Goal: Task Accomplishment & Management: Use online tool/utility

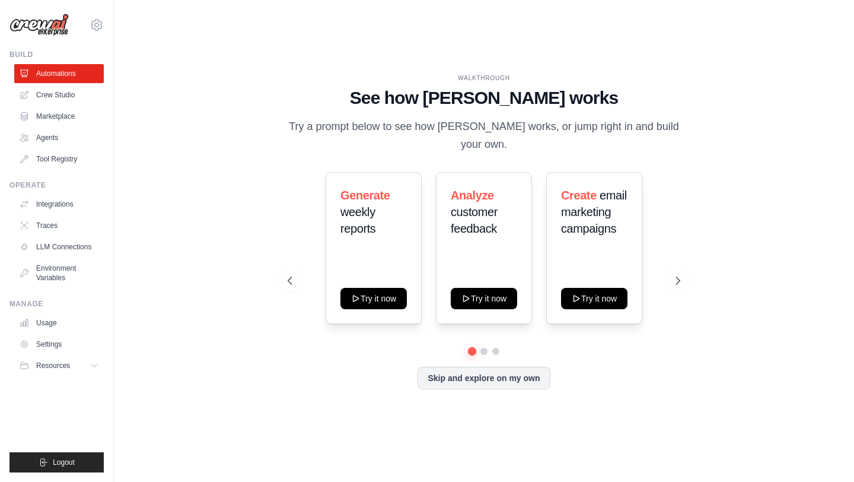
click at [393, 65] on div "WALKTHROUGH See how CrewAI works Try a prompt below to see how CrewAI works, or…" at bounding box center [484, 241] width 702 height 458
click at [92, 26] on icon at bounding box center [97, 25] width 14 height 14
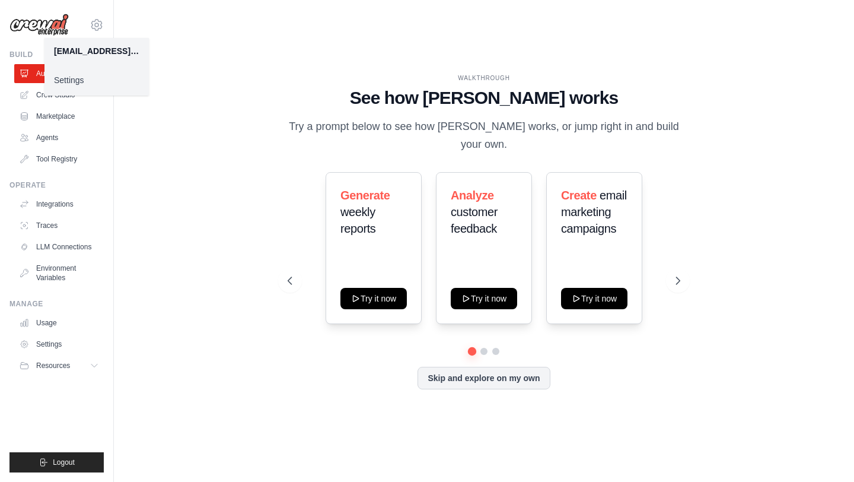
click at [98, 82] on link "Settings" at bounding box center [96, 79] width 104 height 21
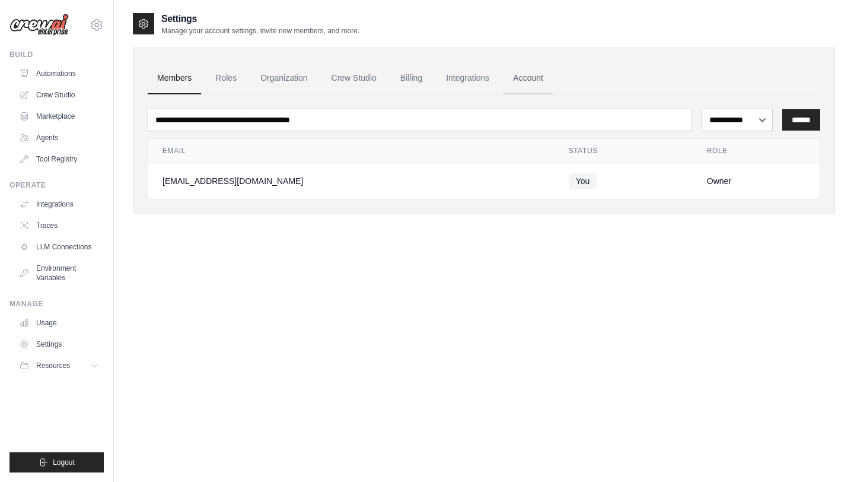
click at [526, 73] on link "Account" at bounding box center [528, 78] width 49 height 32
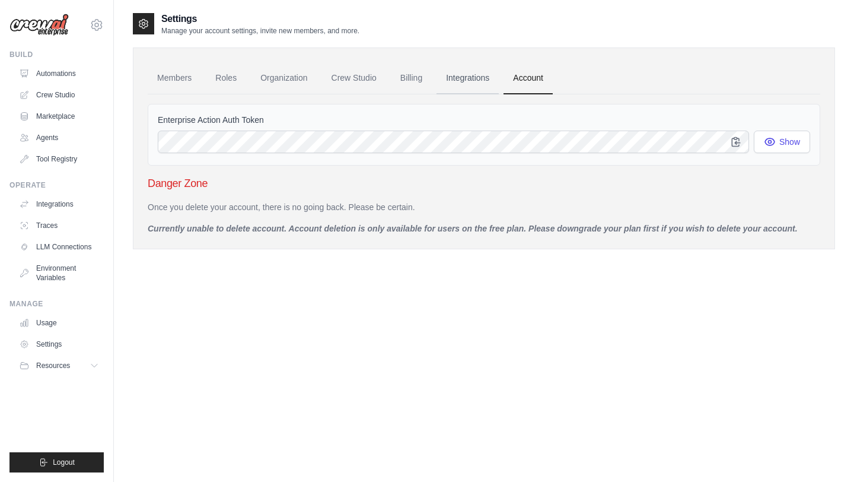
click at [485, 82] on link "Integrations" at bounding box center [468, 78] width 62 height 32
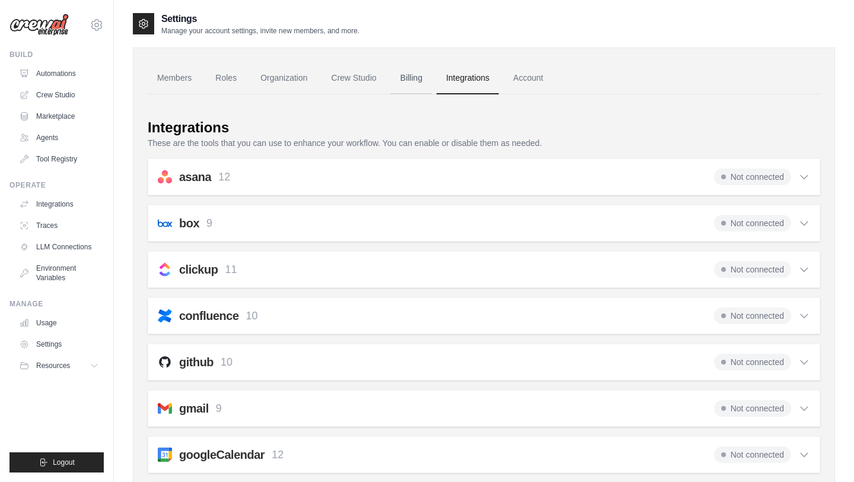
click at [415, 82] on link "Billing" at bounding box center [411, 78] width 41 height 32
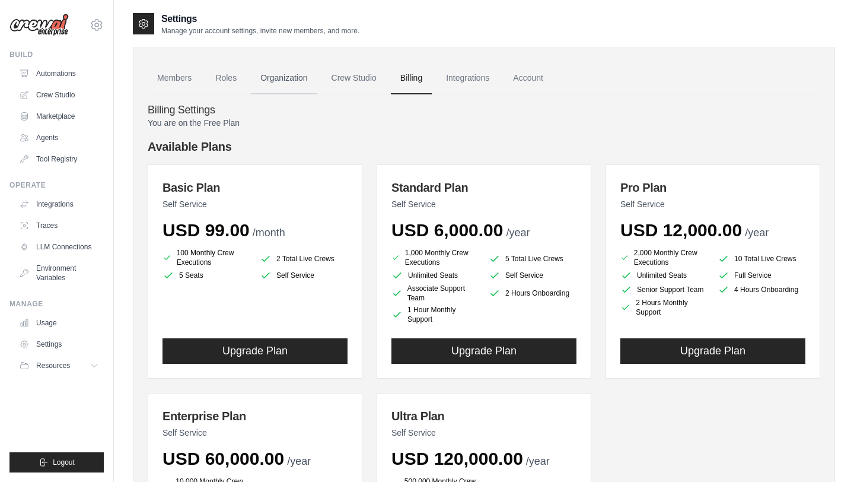
click at [292, 79] on link "Organization" at bounding box center [284, 78] width 66 height 32
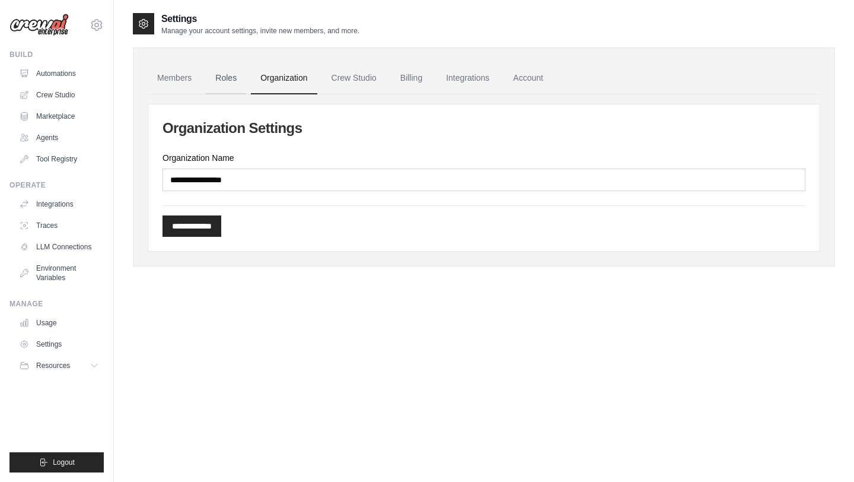
click at [231, 85] on link "Roles" at bounding box center [226, 78] width 40 height 32
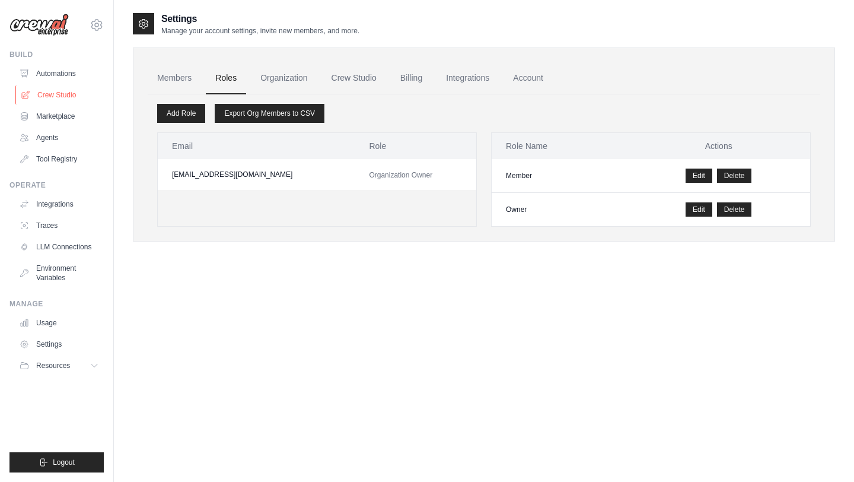
scroll to position [24, 0]
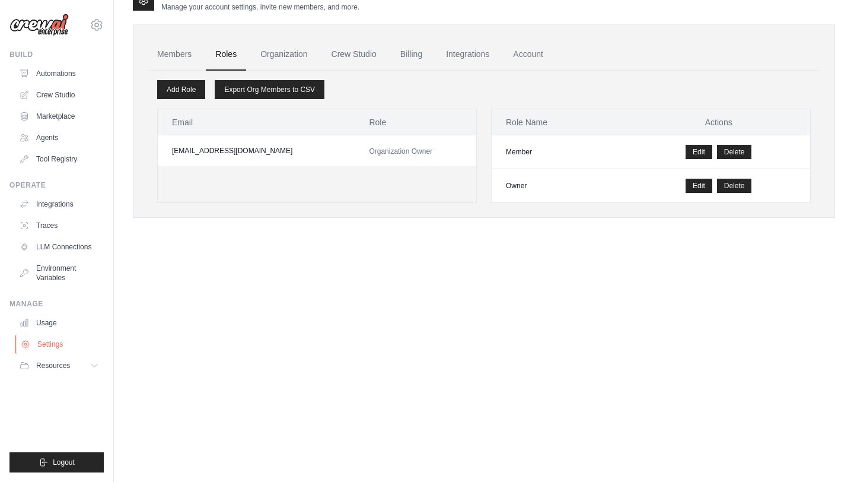
click at [63, 345] on link "Settings" at bounding box center [60, 344] width 90 height 19
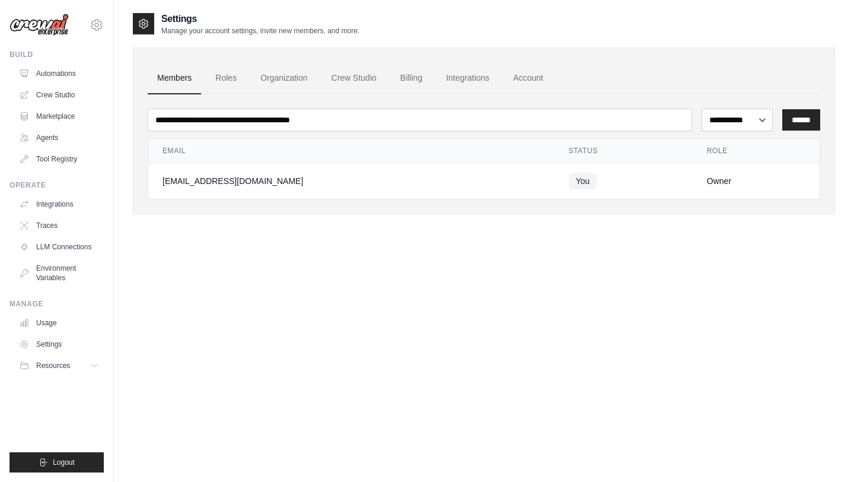
scroll to position [24, 0]
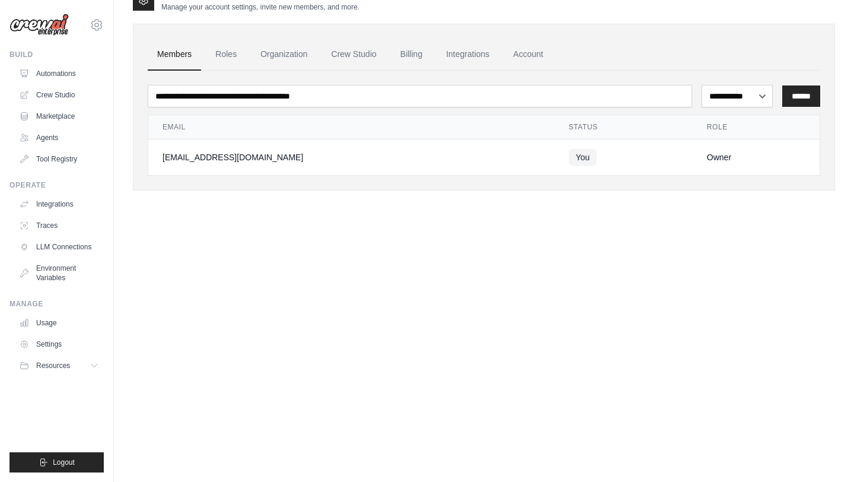
click at [46, 39] on div "isaccelerated@gmail.com Settings Build Automations Crew Studio Marketplace" at bounding box center [57, 241] width 114 height 482
click at [52, 15] on img at bounding box center [38, 25] width 59 height 23
click at [53, 21] on img at bounding box center [38, 25] width 59 height 23
click at [75, 66] on link "Automations" at bounding box center [60, 73] width 90 height 19
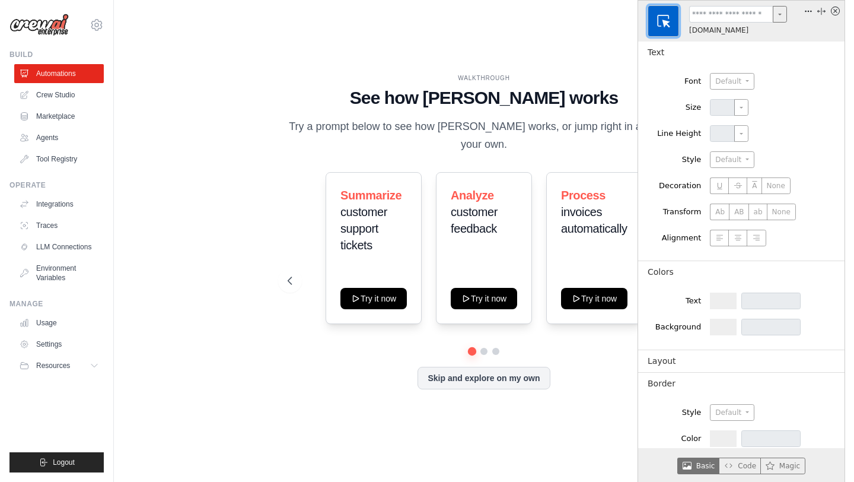
click at [654, 27] on button "button" at bounding box center [663, 20] width 31 height 31
click at [666, 33] on button "button" at bounding box center [663, 20] width 31 height 31
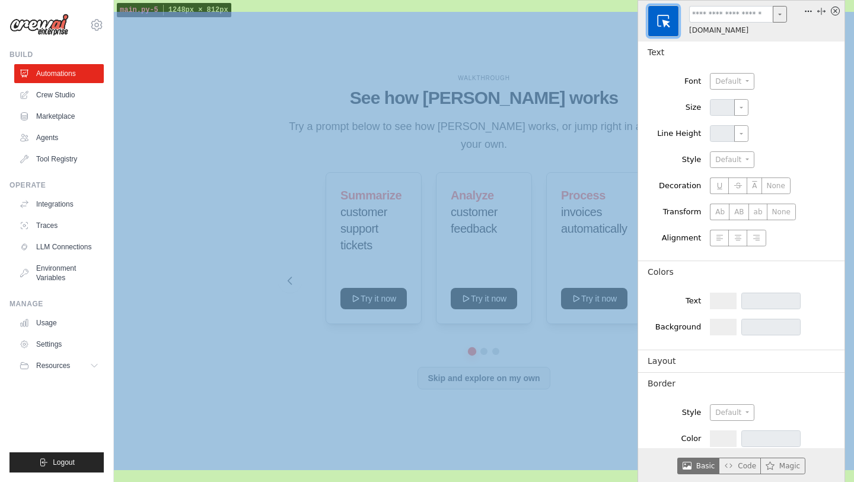
click at [114, 7] on main "WALKTHROUGH See how CrewAI works Try a prompt below to see how CrewAI works, or…" at bounding box center [484, 241] width 740 height 482
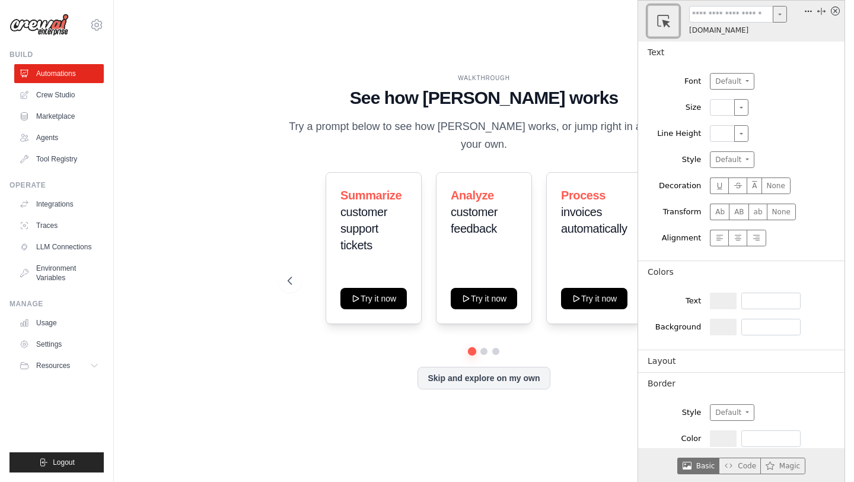
click at [725, 325] on button at bounding box center [723, 327] width 27 height 17
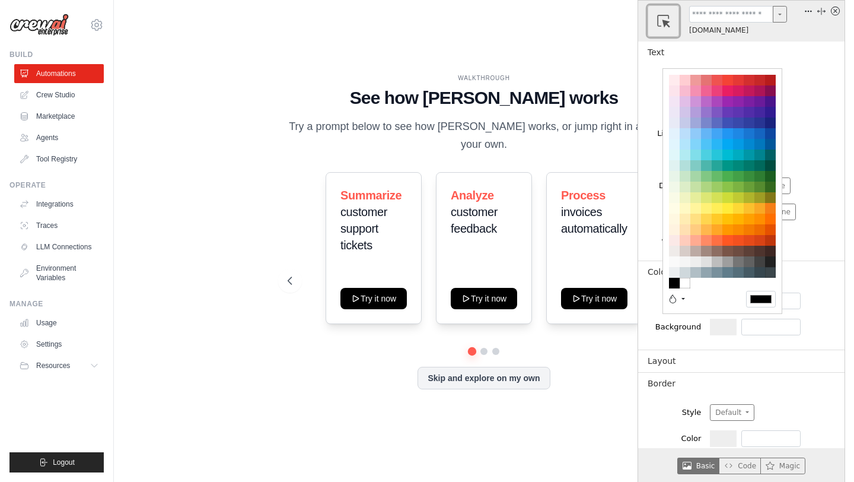
click at [773, 272] on div "#263238" at bounding box center [770, 272] width 11 height 11
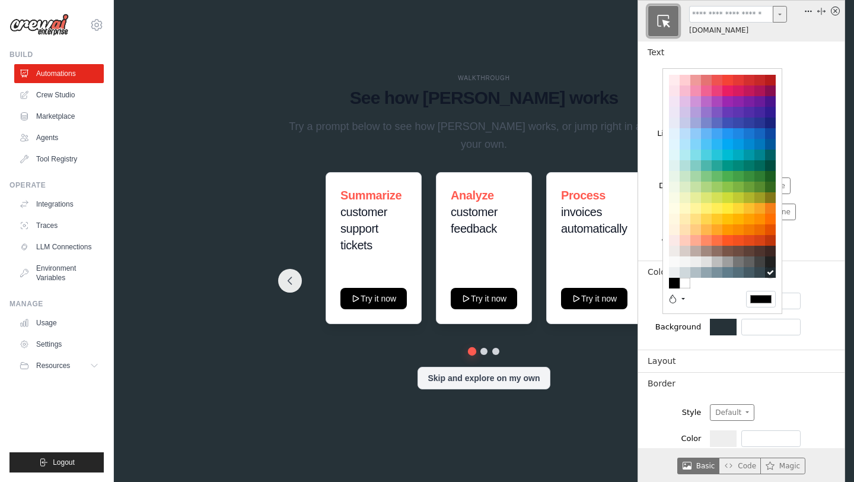
click at [661, 12] on button "button" at bounding box center [663, 20] width 31 height 31
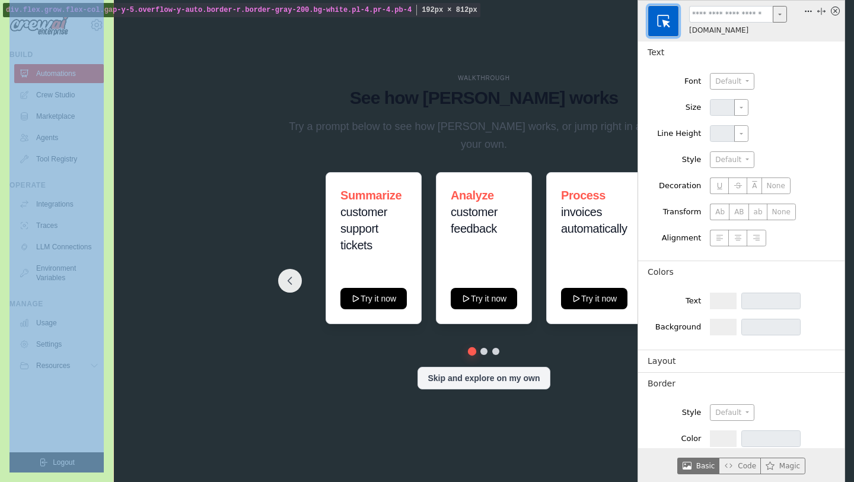
click at [110, 0] on div "isaccelerated@gmail.com Settings Build Automations Crew Studio Marketplace" at bounding box center [57, 241] width 114 height 482
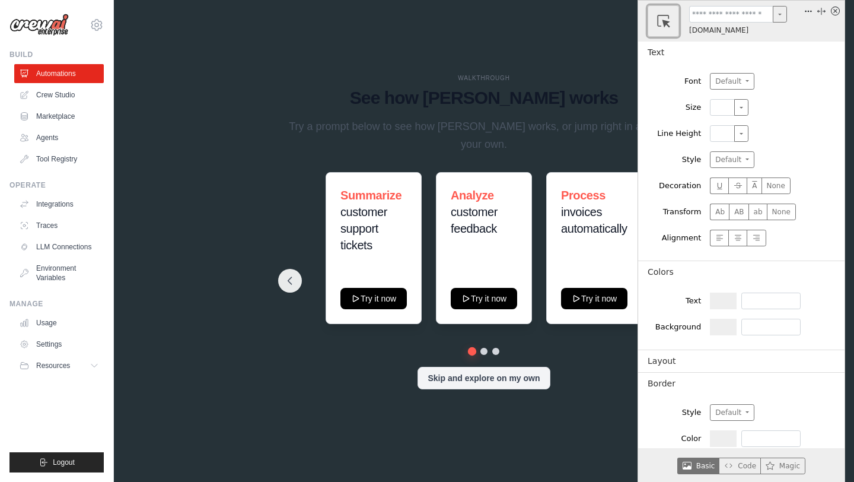
click at [723, 319] on button at bounding box center [723, 327] width 27 height 17
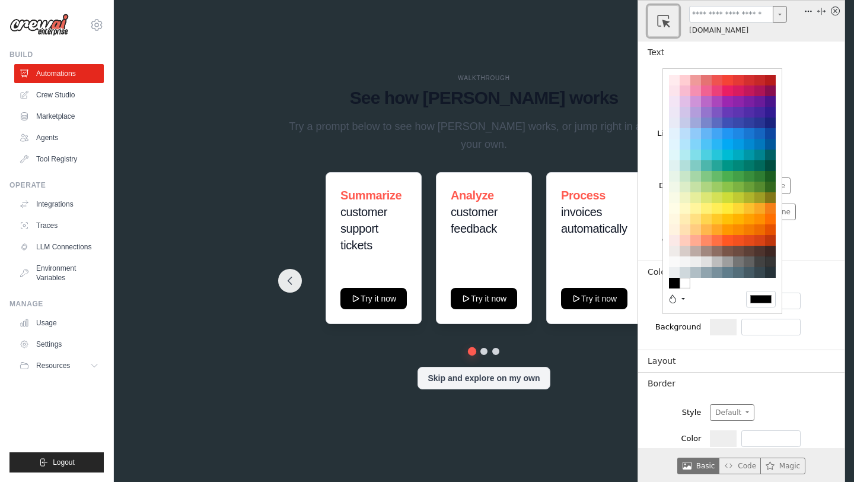
click at [769, 261] on div "#212121" at bounding box center [770, 261] width 11 height 11
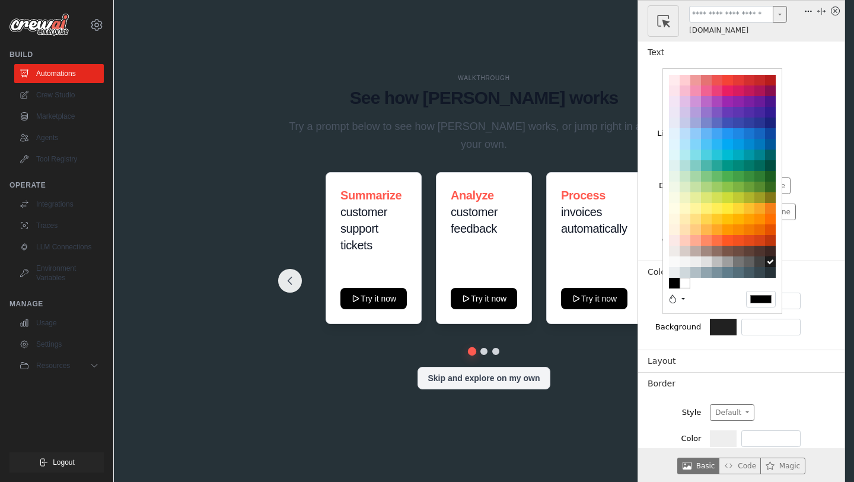
click at [609, 384] on div "WALKTHROUGH See how CrewAI works Try a prompt below to see how CrewAI works, or…" at bounding box center [483, 241] width 421 height 335
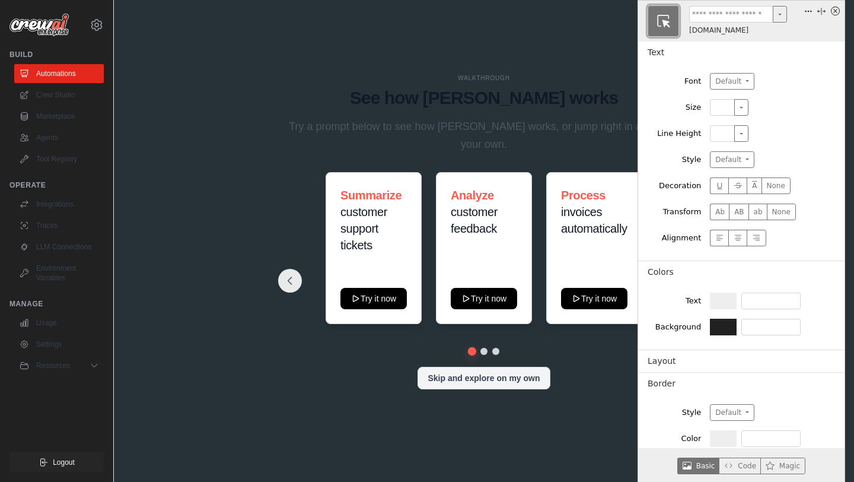
click at [664, 15] on icon "button" at bounding box center [663, 21] width 15 height 15
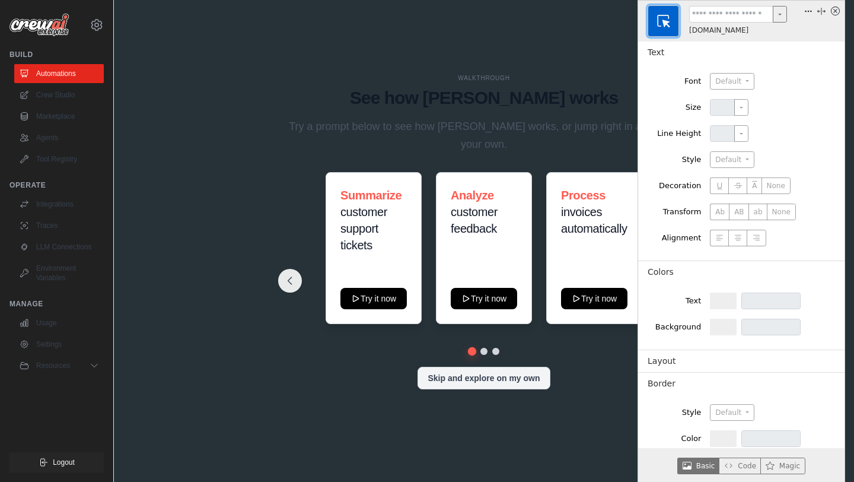
click at [833, 12] on icon "x circle" at bounding box center [835, 11] width 9 height 9
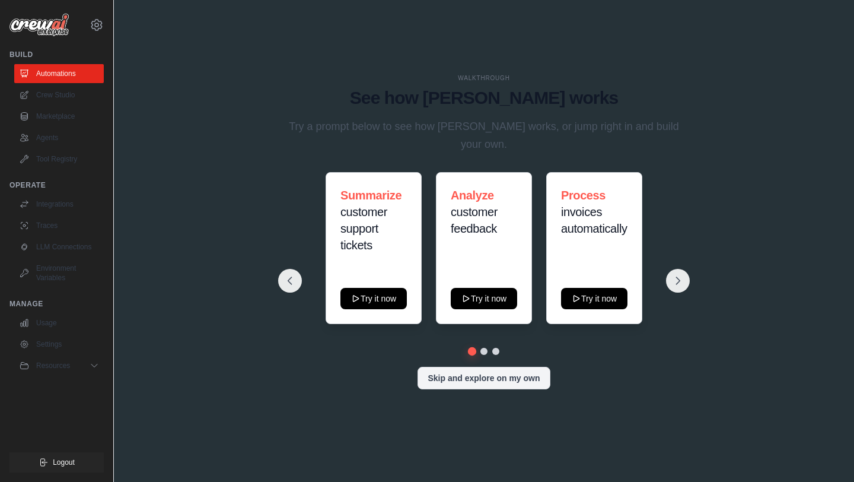
click at [62, 27] on img at bounding box center [38, 25] width 59 height 23
click at [68, 96] on link "Crew Studio" at bounding box center [60, 94] width 90 height 19
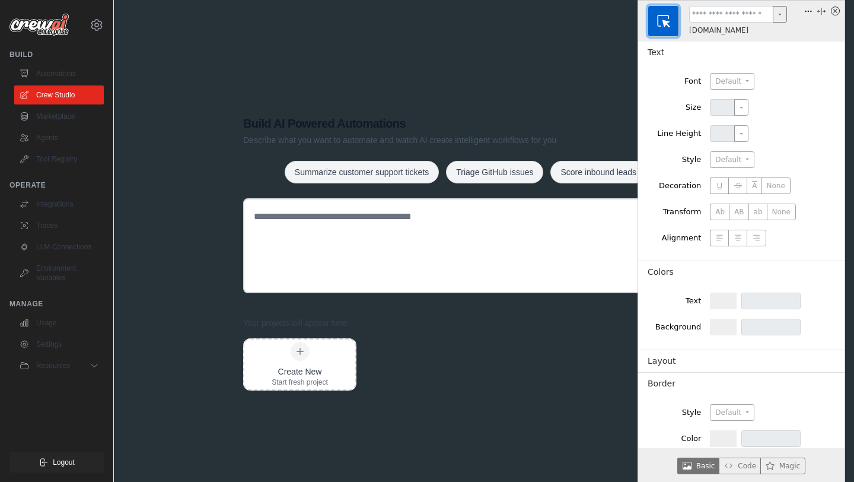
click at [676, 17] on button "button" at bounding box center [663, 20] width 31 height 31
click at [673, 21] on button "button" at bounding box center [663, 20] width 31 height 31
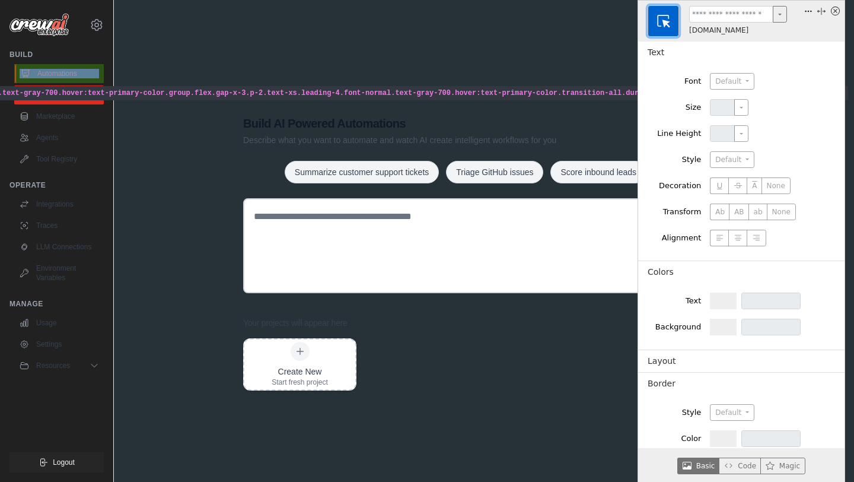
click at [49, 69] on link "Automations" at bounding box center [60, 73] width 90 height 19
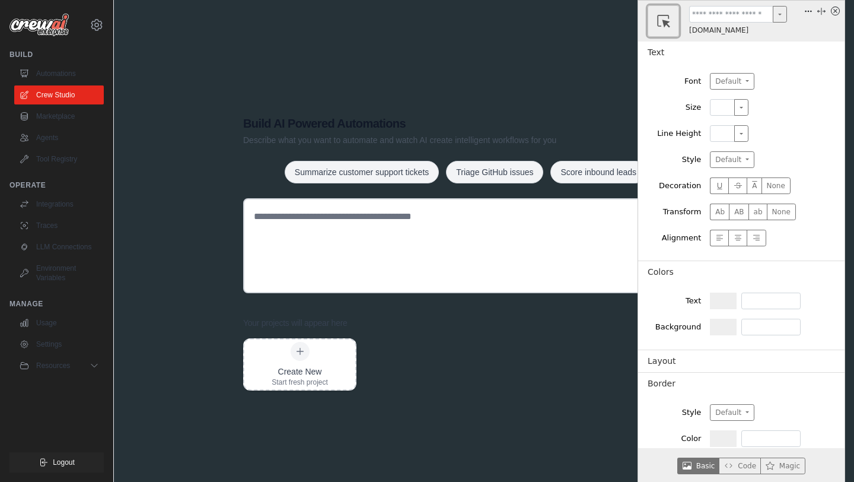
click at [718, 299] on button at bounding box center [723, 300] width 27 height 17
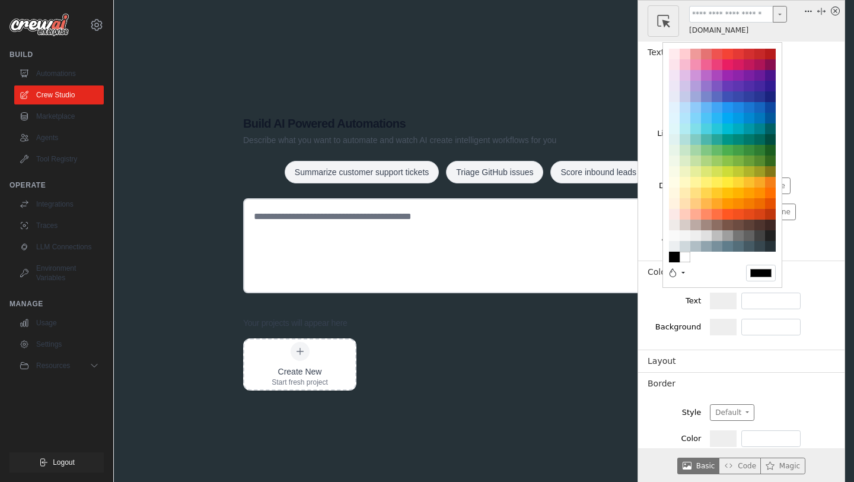
click at [776, 281] on div "Basic Material *******" at bounding box center [723, 165] width 120 height 246
click at [696, 234] on div "#eeeeee" at bounding box center [695, 235] width 11 height 11
click at [677, 237] on div "#fafafa" at bounding box center [674, 235] width 11 height 11
click at [649, 218] on div "div.flex.grow.flex-col.gap-y-5.overflow-y-auto.border-r.border-gray-200.bg-whit…" at bounding box center [742, 241] width 208 height 482
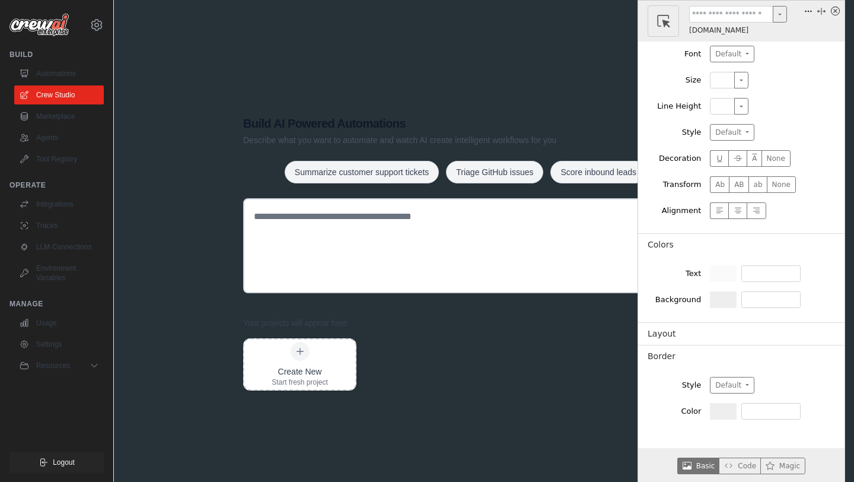
scroll to position [24, 0]
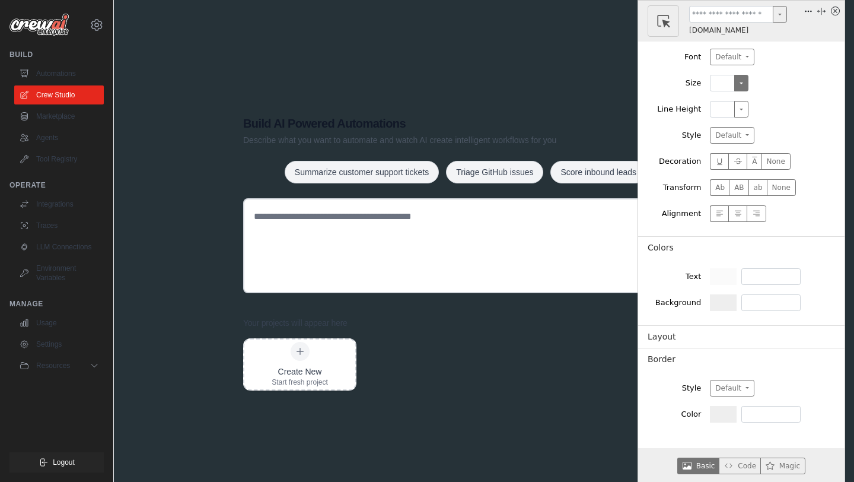
click at [747, 81] on button "button" at bounding box center [741, 83] width 14 height 17
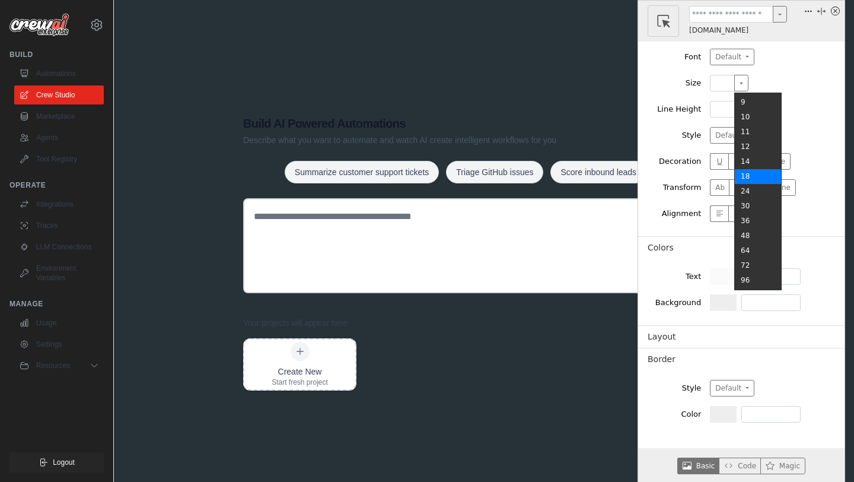
click at [743, 179] on link "18" at bounding box center [758, 176] width 46 height 15
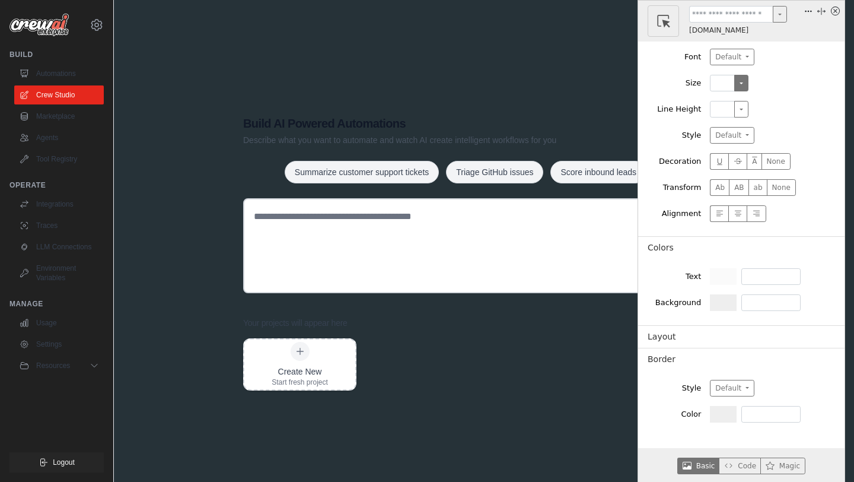
click at [740, 83] on button "button" at bounding box center [741, 83] width 14 height 17
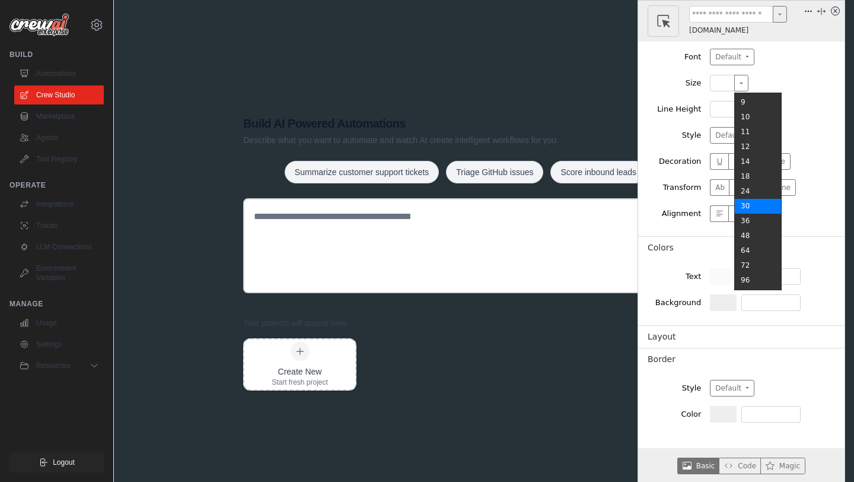
click at [753, 201] on link "30" at bounding box center [758, 206] width 46 height 15
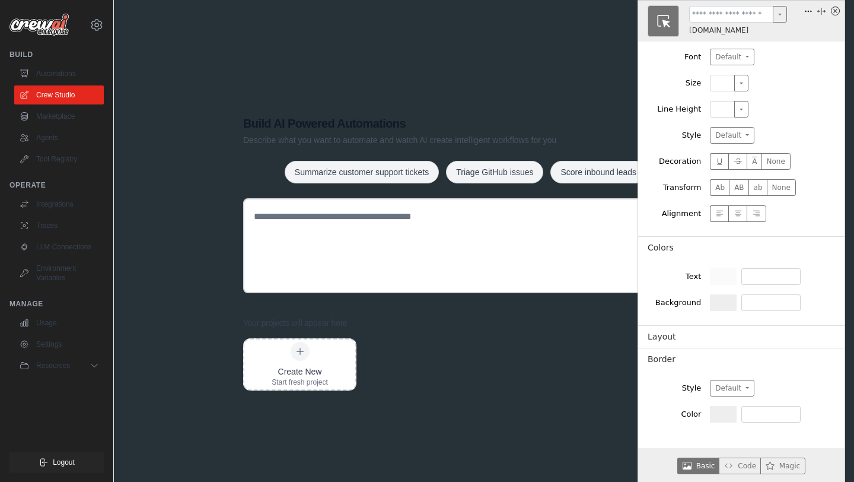
click at [666, 21] on icon "button" at bounding box center [663, 21] width 15 height 15
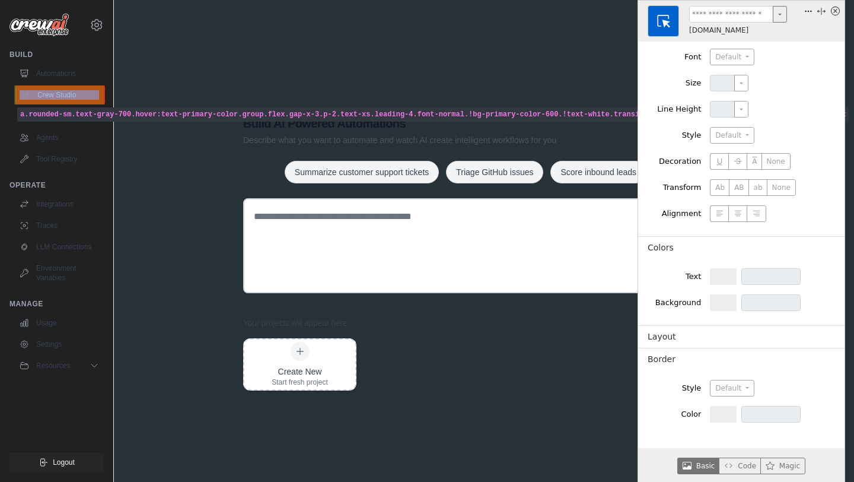
click at [47, 95] on link "Crew Studio" at bounding box center [60, 94] width 90 height 19
